Goal: Task Accomplishment & Management: Use online tool/utility

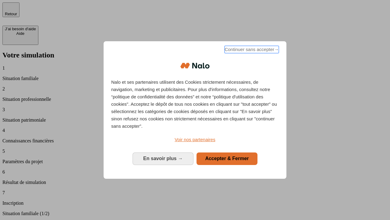
click at [251, 50] on span "Continuer sans accepter →" at bounding box center [252, 49] width 54 height 7
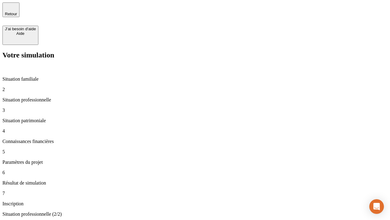
type input "30 000"
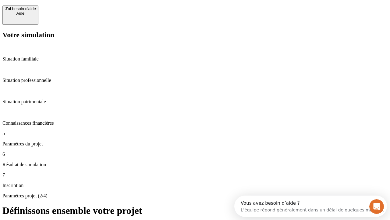
scroll to position [12, 0]
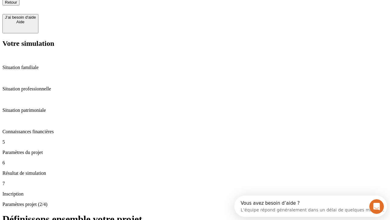
type input "25"
type input "64"
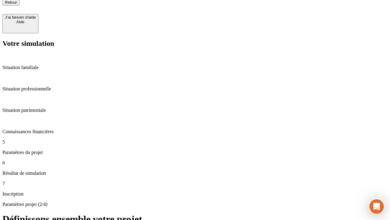
type input "1 000"
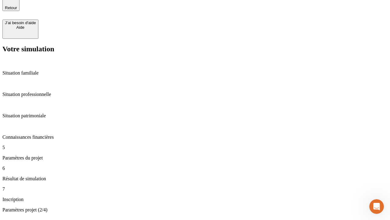
type input "640"
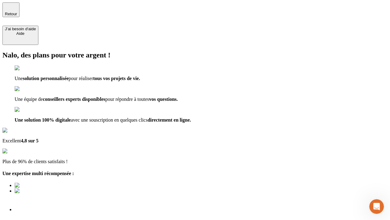
type input "[EMAIL_ADDRESS][PERSON_NAME][DOMAIN_NAME]"
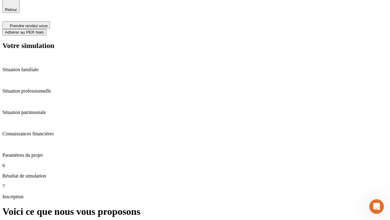
click at [44, 30] on span "Adhérer au PER Nalo" at bounding box center [24, 32] width 39 height 5
